Goal: Check status: Check status

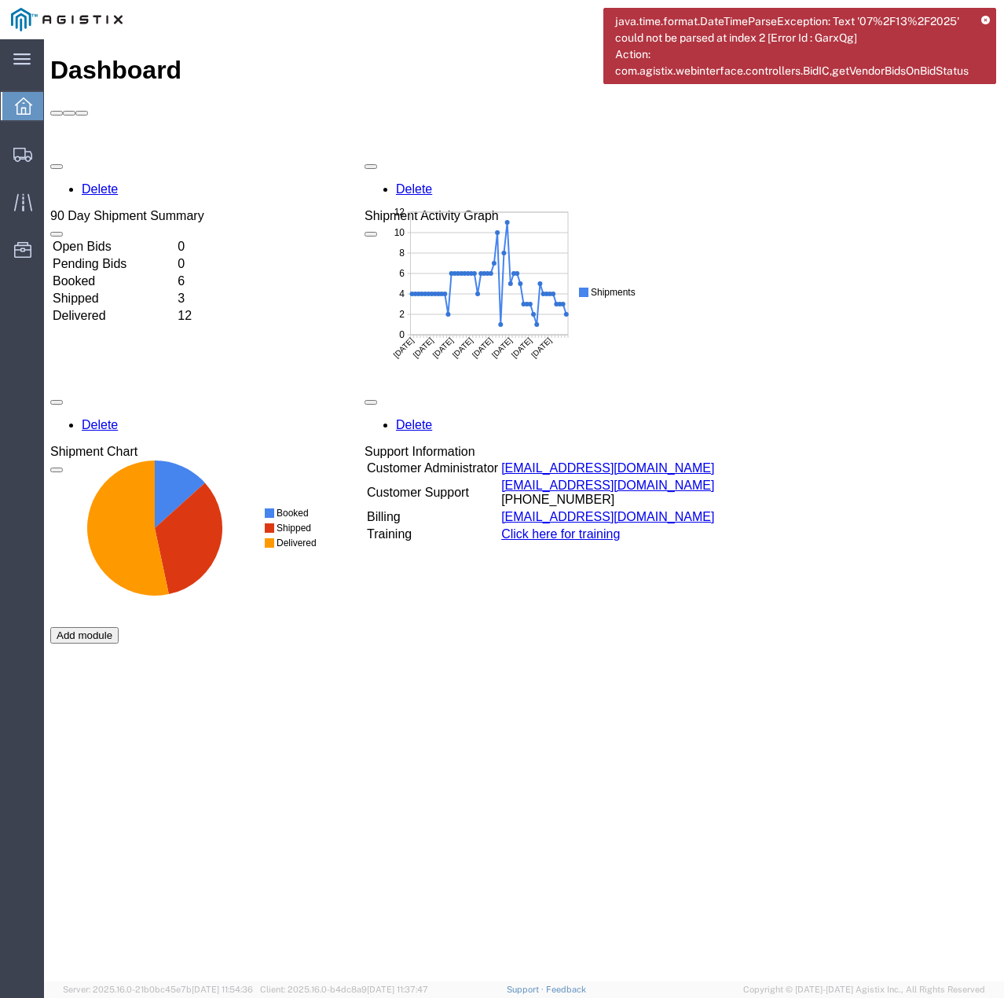
click at [988, 20] on icon at bounding box center [985, 20] width 9 height 9
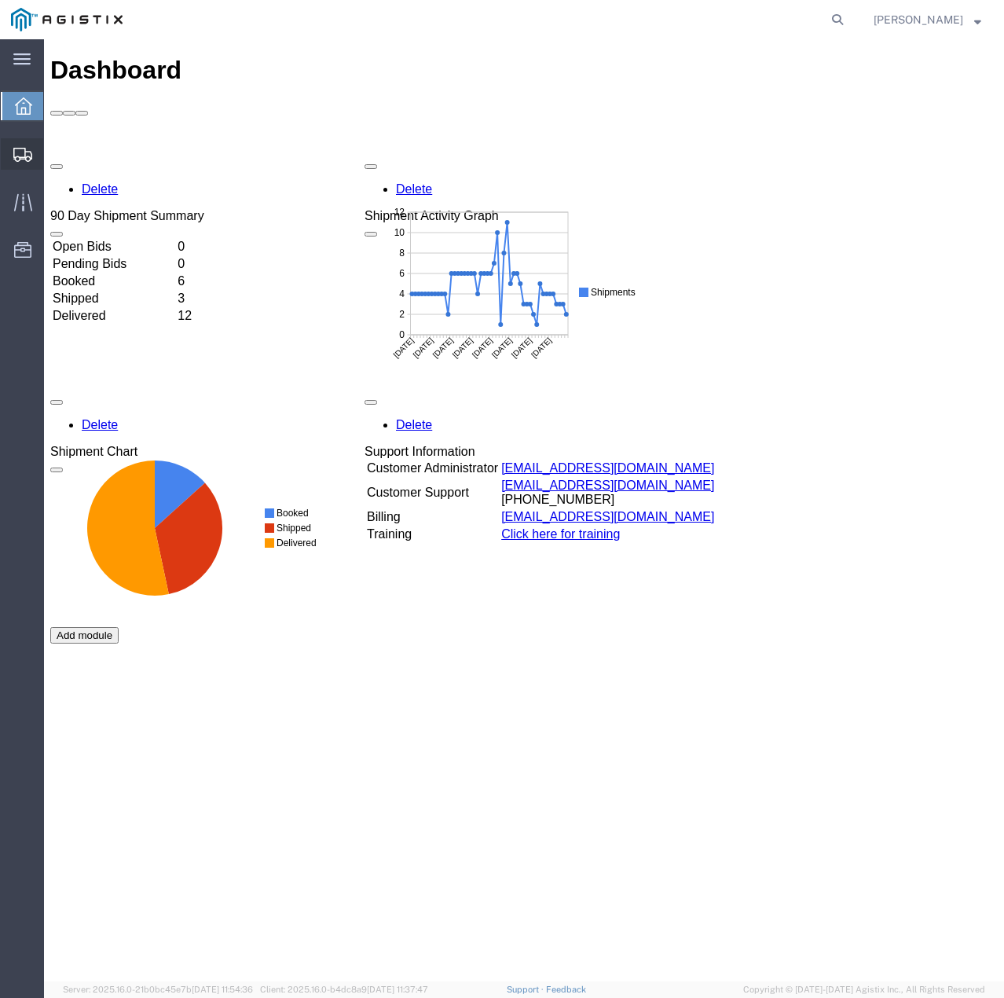
click at [16, 155] on icon at bounding box center [22, 155] width 19 height 14
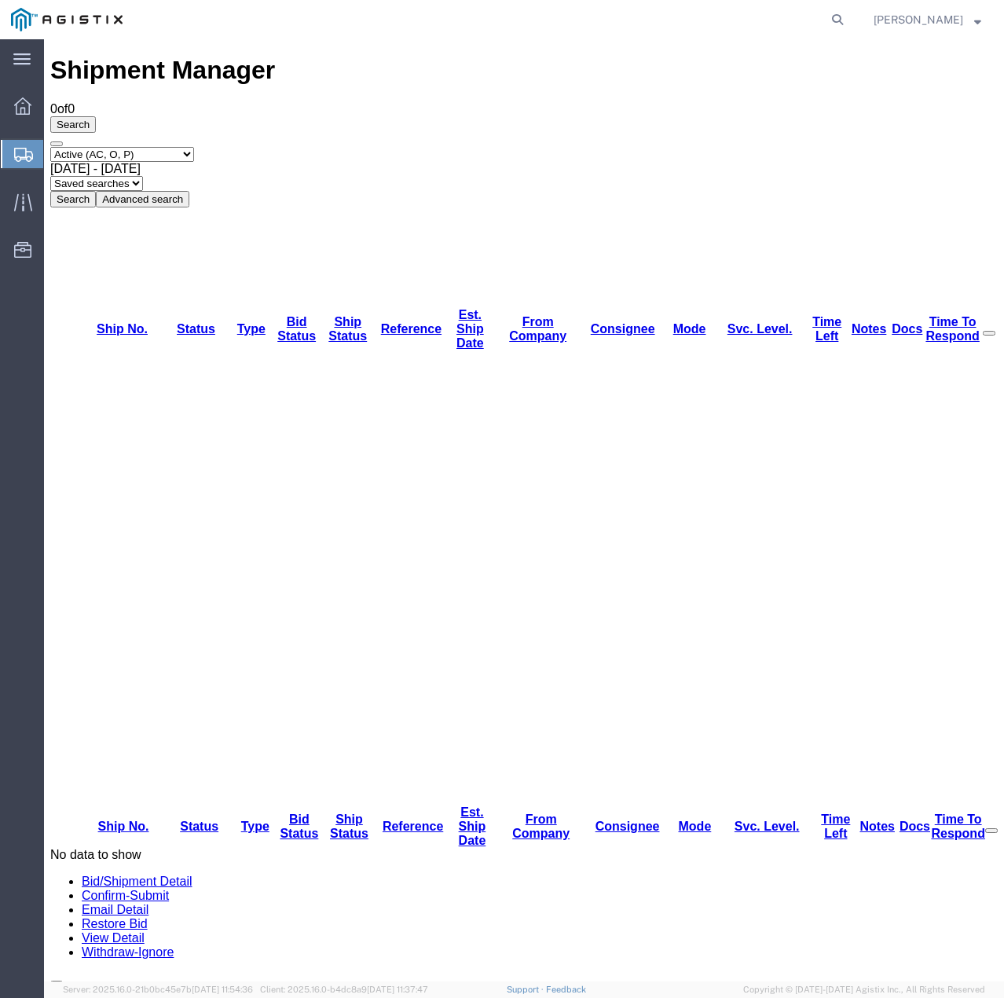
click at [143, 176] on select "Saved searches" at bounding box center [96, 183] width 93 height 15
click at [141, 162] on span "Jul 14th 2025 - Aug 14th 2025" at bounding box center [95, 168] width 90 height 13
click at [96, 191] on button "Search" at bounding box center [73, 199] width 46 height 16
click at [194, 147] on select "Select status Active (AC, O, P) All Approved Awaiting Confirmation (AC) Booked …" at bounding box center [122, 154] width 144 height 15
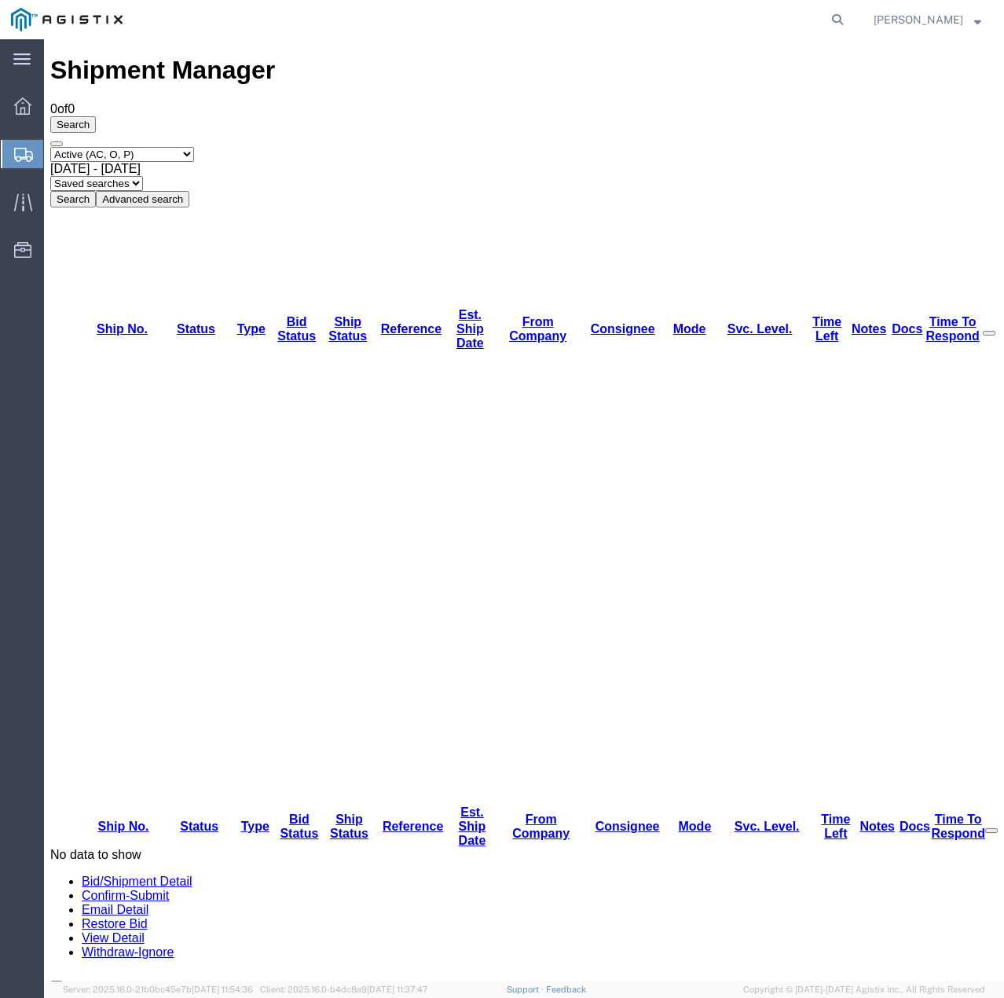
select select "ALL"
click at [50, 147] on select "Select status Active (AC, O, P) All Approved Awaiting Confirmation (AC) Booked …" at bounding box center [122, 154] width 144 height 15
click at [96, 191] on button "Search" at bounding box center [73, 199] width 46 height 16
